Goal: Book appointment/travel/reservation

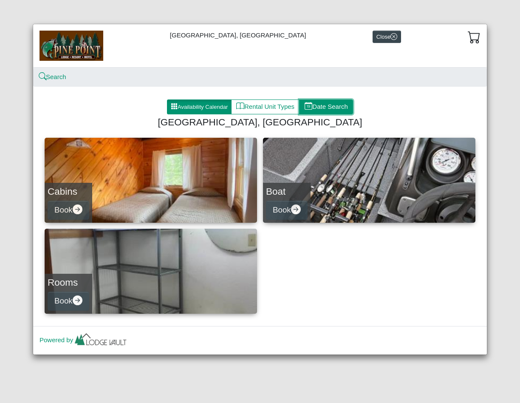
click at [341, 108] on button "Date Search" at bounding box center [326, 106] width 54 height 15
select select "*"
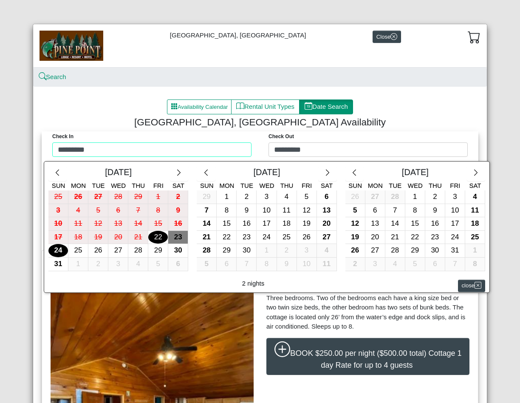
click at [187, 153] on div "Check in ********* Check Out ********* [DATE] Sun Mon Tue Wed Thu Fri Sat 25 26…" at bounding box center [260, 146] width 432 height 30
click at [473, 175] on icon "chevron right" at bounding box center [476, 173] width 8 height 8
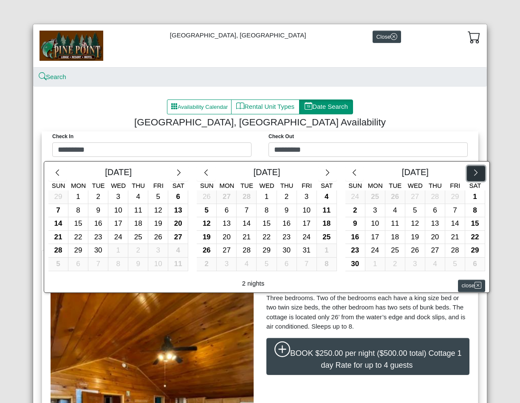
click at [473, 175] on icon "chevron right" at bounding box center [476, 173] width 8 height 8
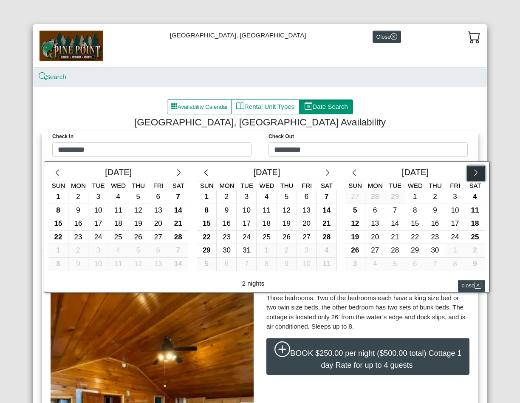
click at [473, 175] on icon "chevron right" at bounding box center [476, 173] width 8 height 8
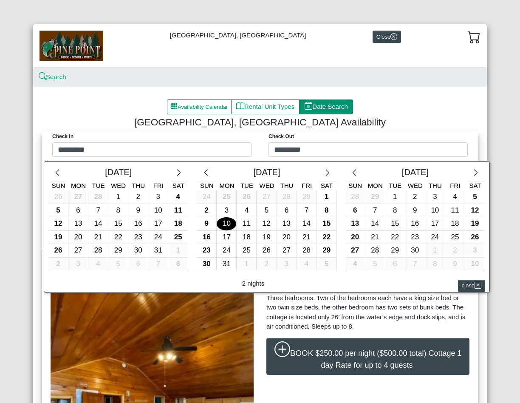
click at [217, 223] on div "10" at bounding box center [227, 223] width 20 height 13
type input "*********"
click at [302, 226] on div "14" at bounding box center [307, 223] width 20 height 13
type input "*********"
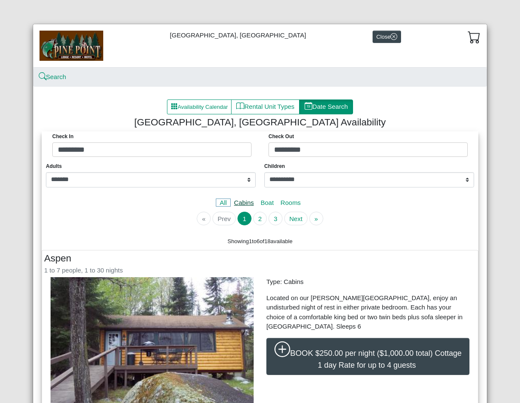
click at [244, 202] on link "Cabins" at bounding box center [244, 202] width 27 height 7
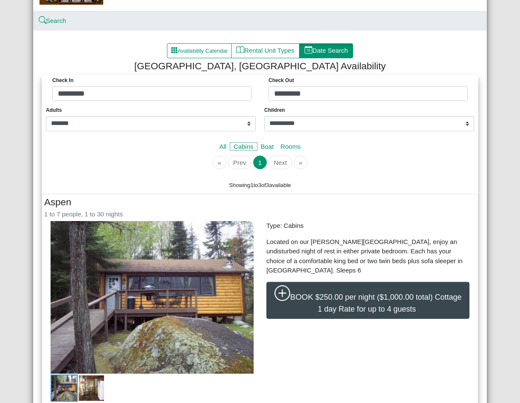
scroll to position [85, 0]
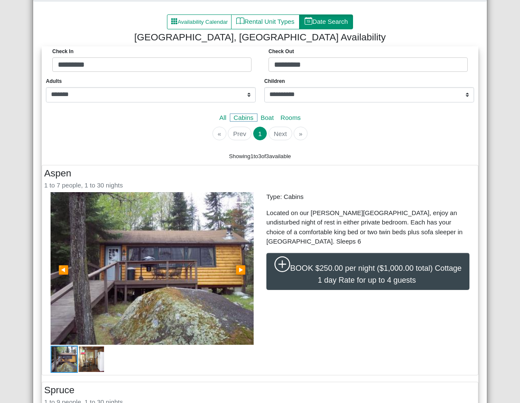
click at [239, 268] on span "▶" at bounding box center [240, 269] width 11 height 9
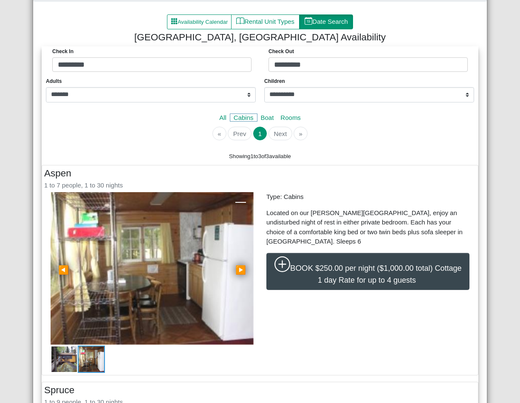
click at [239, 268] on span "▶" at bounding box center [240, 269] width 11 height 9
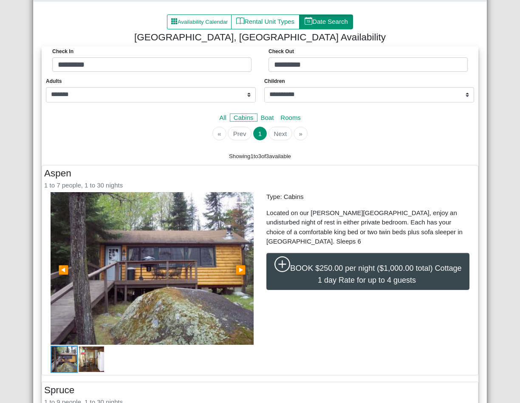
click at [239, 268] on span "▶" at bounding box center [240, 269] width 11 height 9
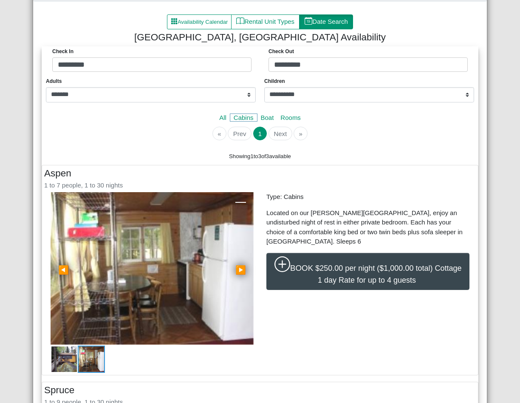
click at [239, 268] on span "▶" at bounding box center [240, 269] width 11 height 9
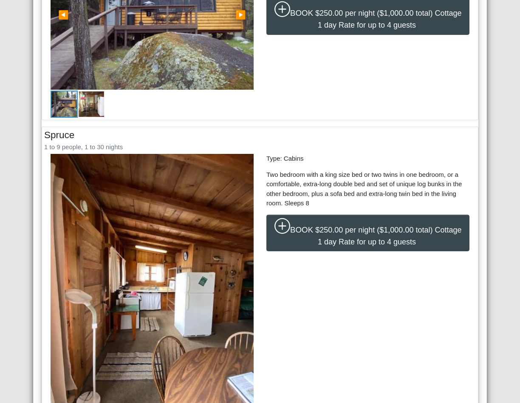
scroll to position [382, 0]
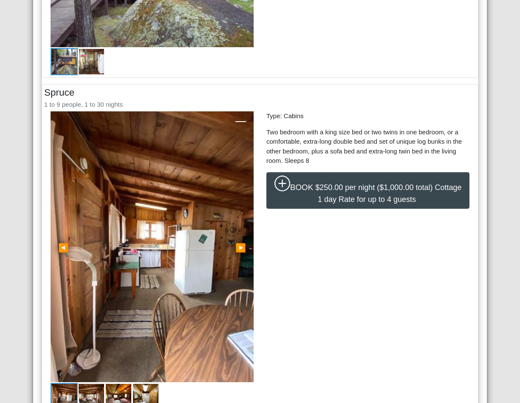
click at [237, 248] on span "▶" at bounding box center [240, 247] width 11 height 9
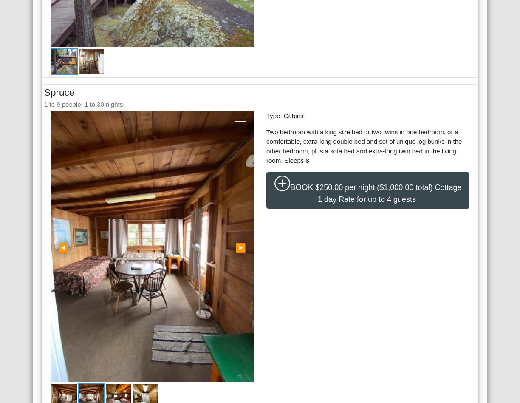
click at [237, 248] on span "▶" at bounding box center [240, 247] width 11 height 9
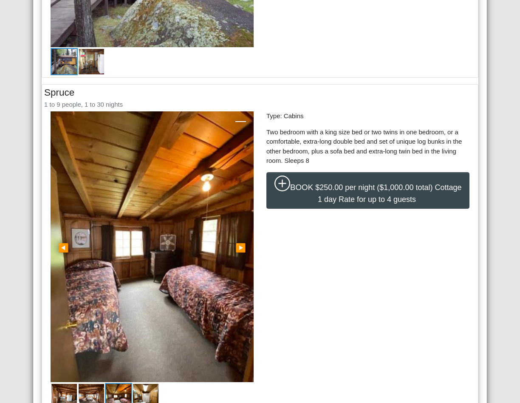
click at [237, 248] on span "▶" at bounding box center [240, 247] width 11 height 9
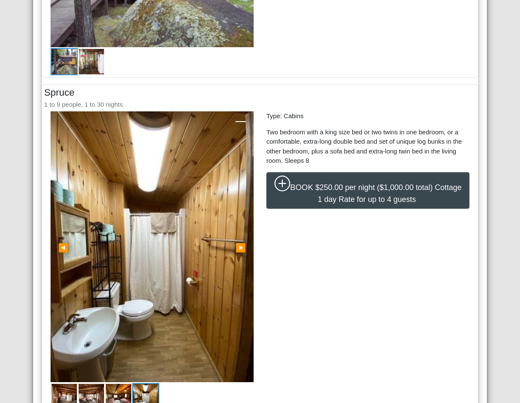
click at [237, 248] on span "▶" at bounding box center [240, 247] width 11 height 9
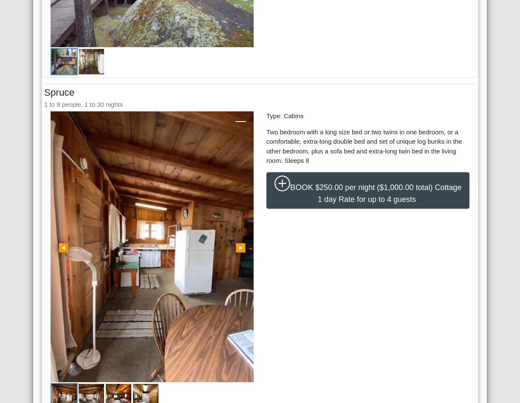
click at [237, 248] on span "▶" at bounding box center [240, 247] width 11 height 9
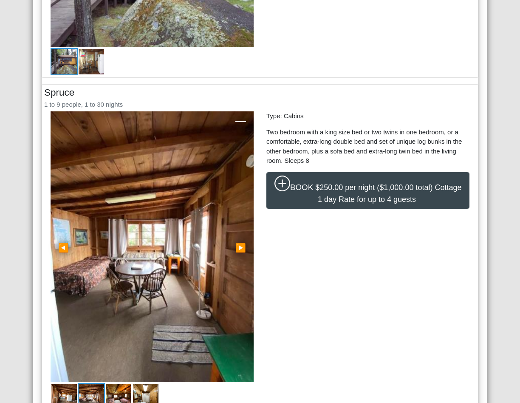
click at [237, 248] on span "▶" at bounding box center [240, 247] width 11 height 9
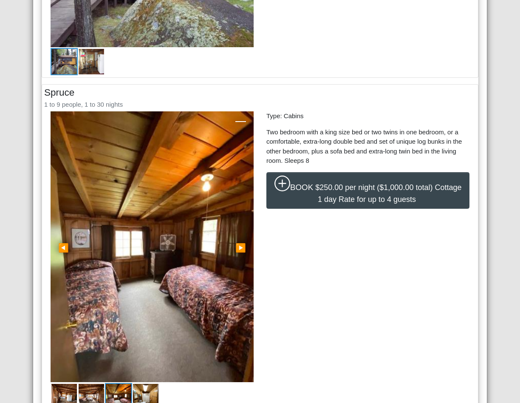
click at [237, 248] on span "▶" at bounding box center [240, 247] width 11 height 9
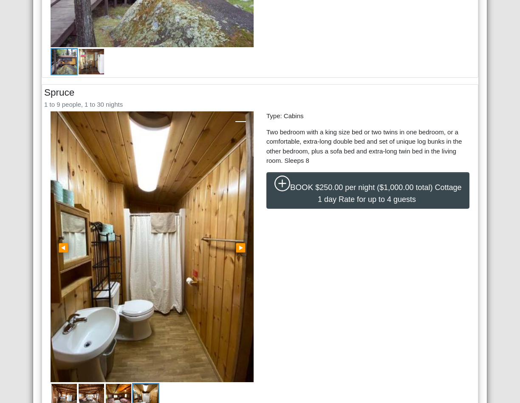
click at [237, 248] on span "▶" at bounding box center [240, 247] width 11 height 9
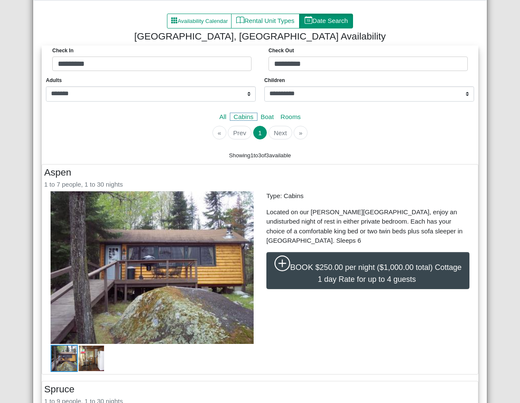
scroll to position [85, 0]
